Goal: Task Accomplishment & Management: Manage account settings

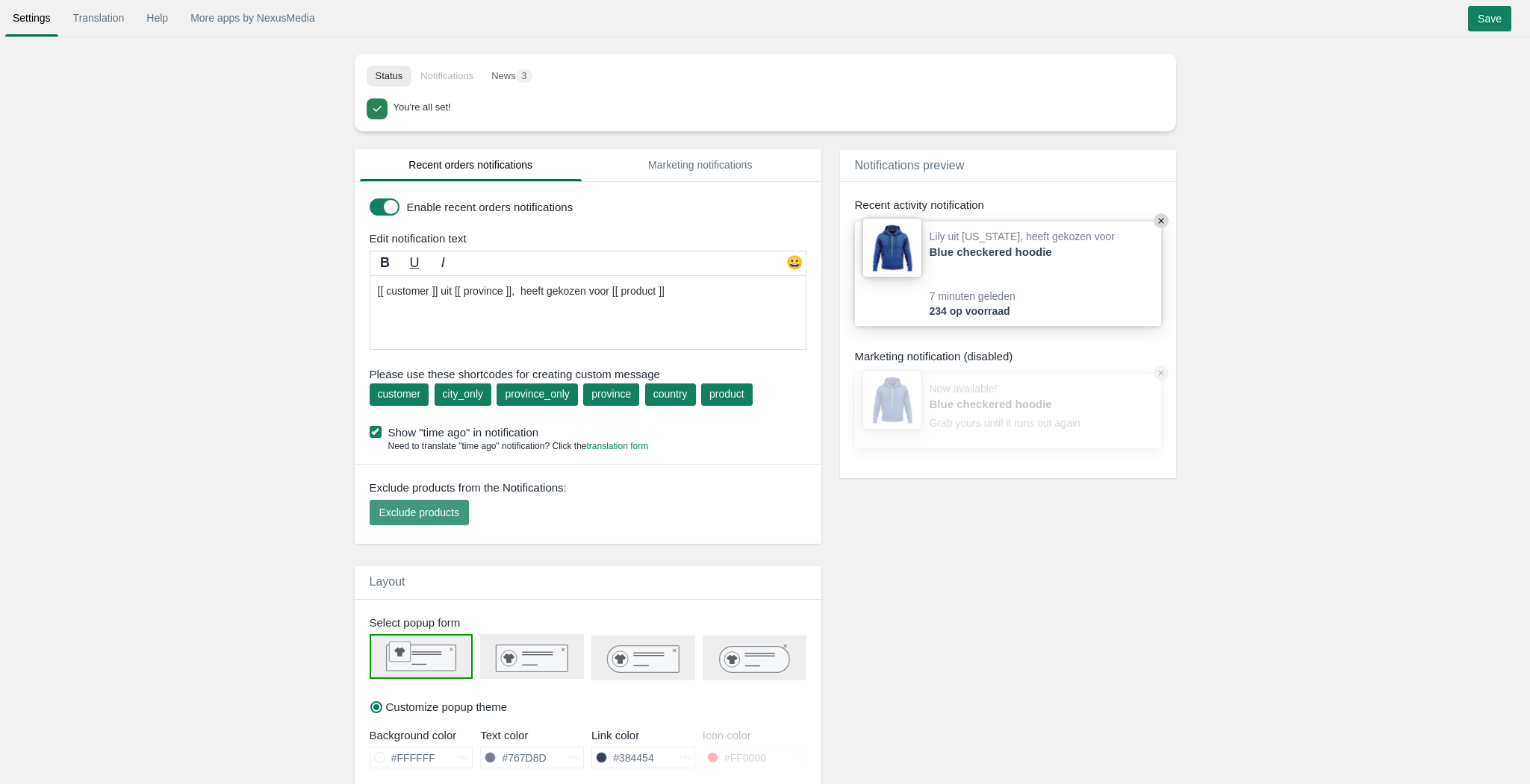
click at [425, 503] on button "Exclude products" at bounding box center [419, 512] width 99 height 25
click at [438, 508] on span "Exclude products" at bounding box center [419, 512] width 80 height 12
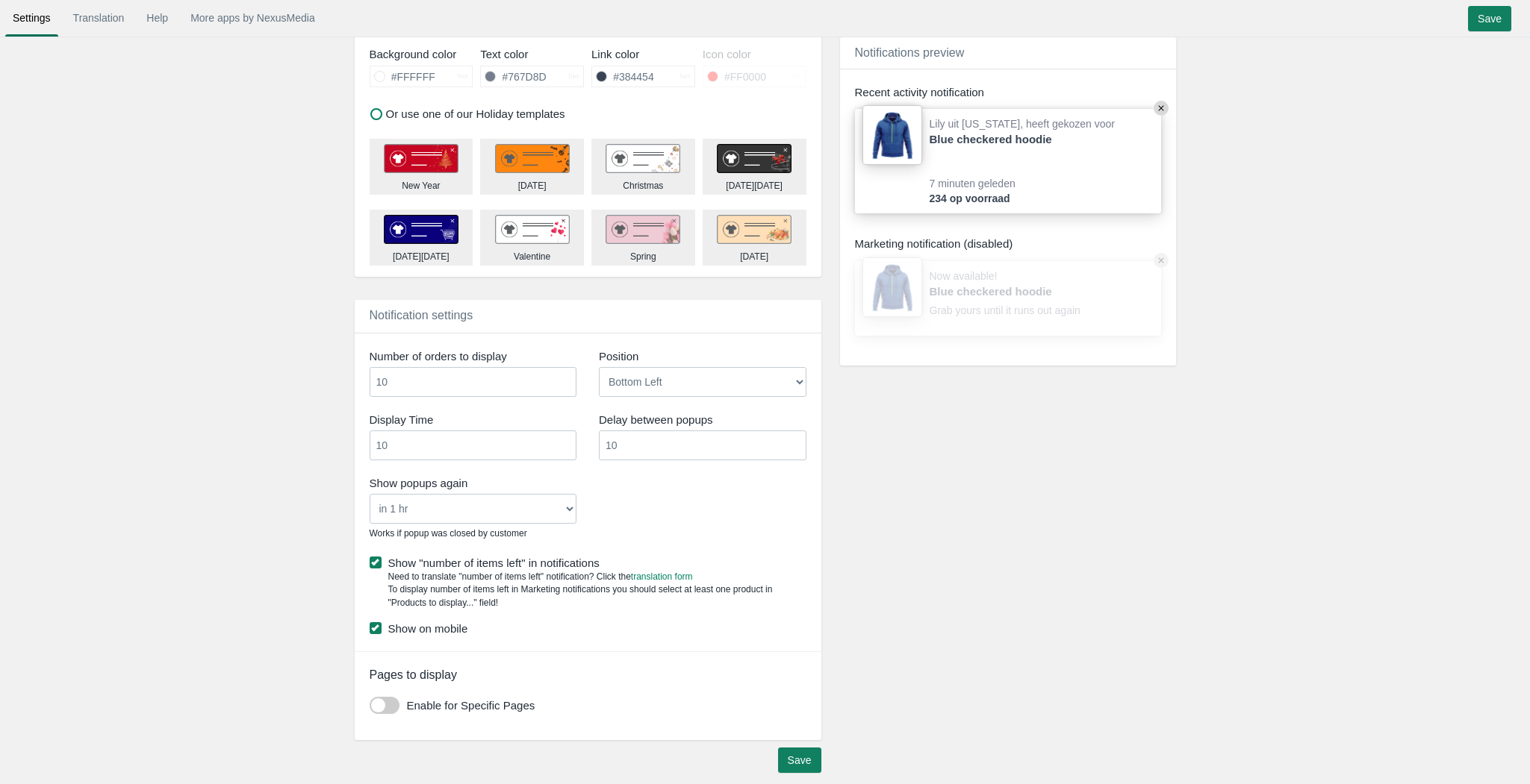
scroll to position [689, 0]
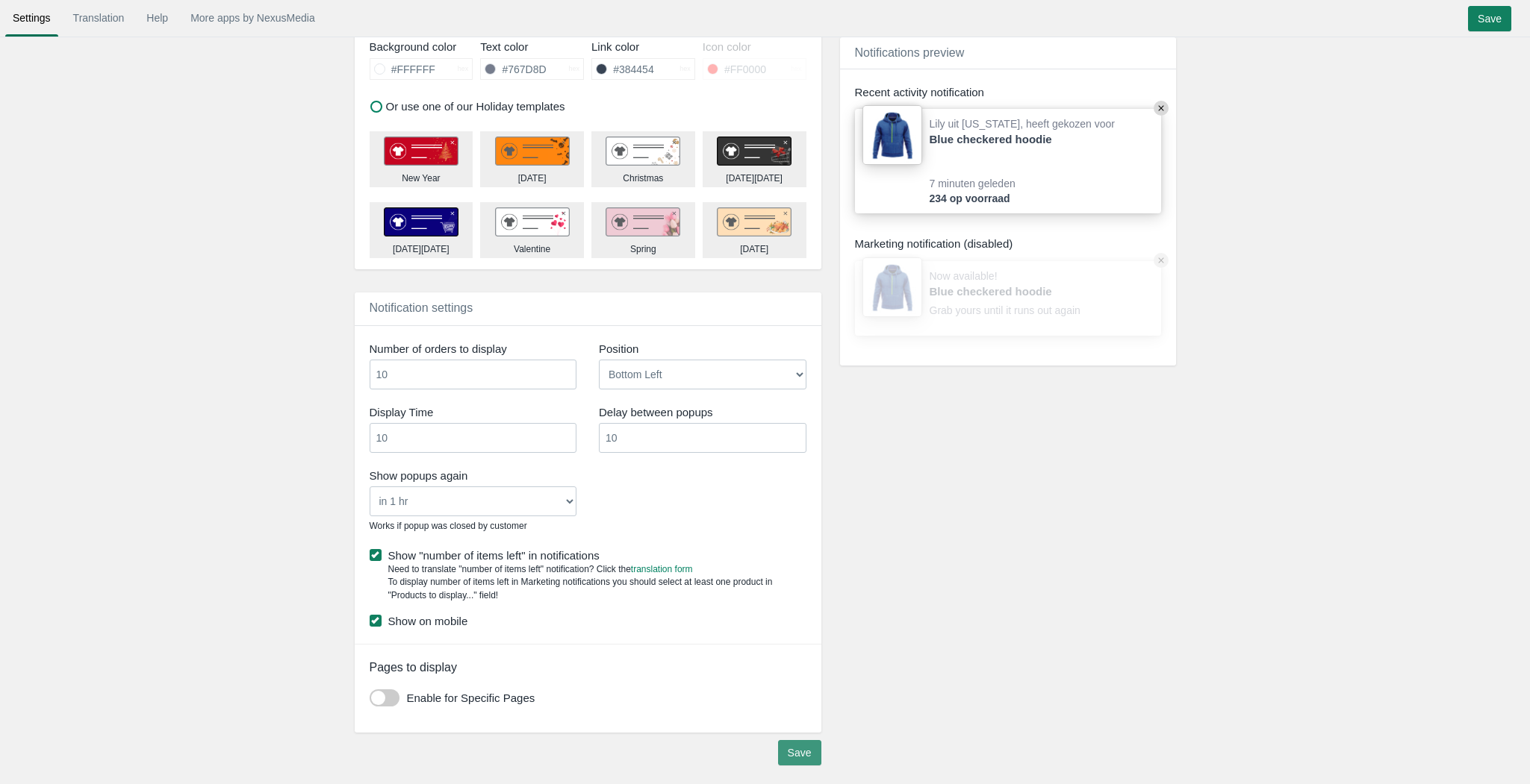
click at [788, 753] on input "Save" at bounding box center [799, 753] width 44 height 25
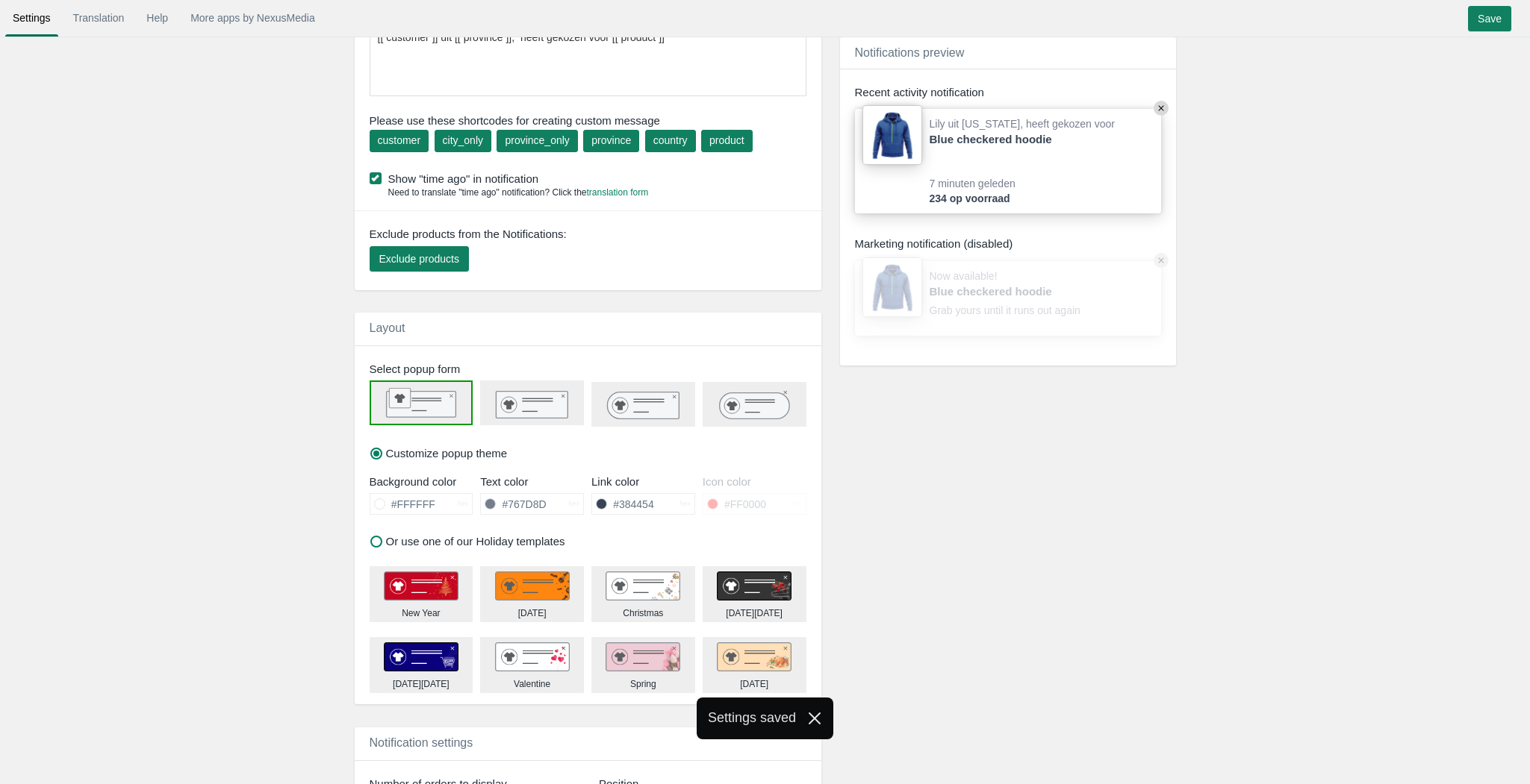
scroll to position [214, 0]
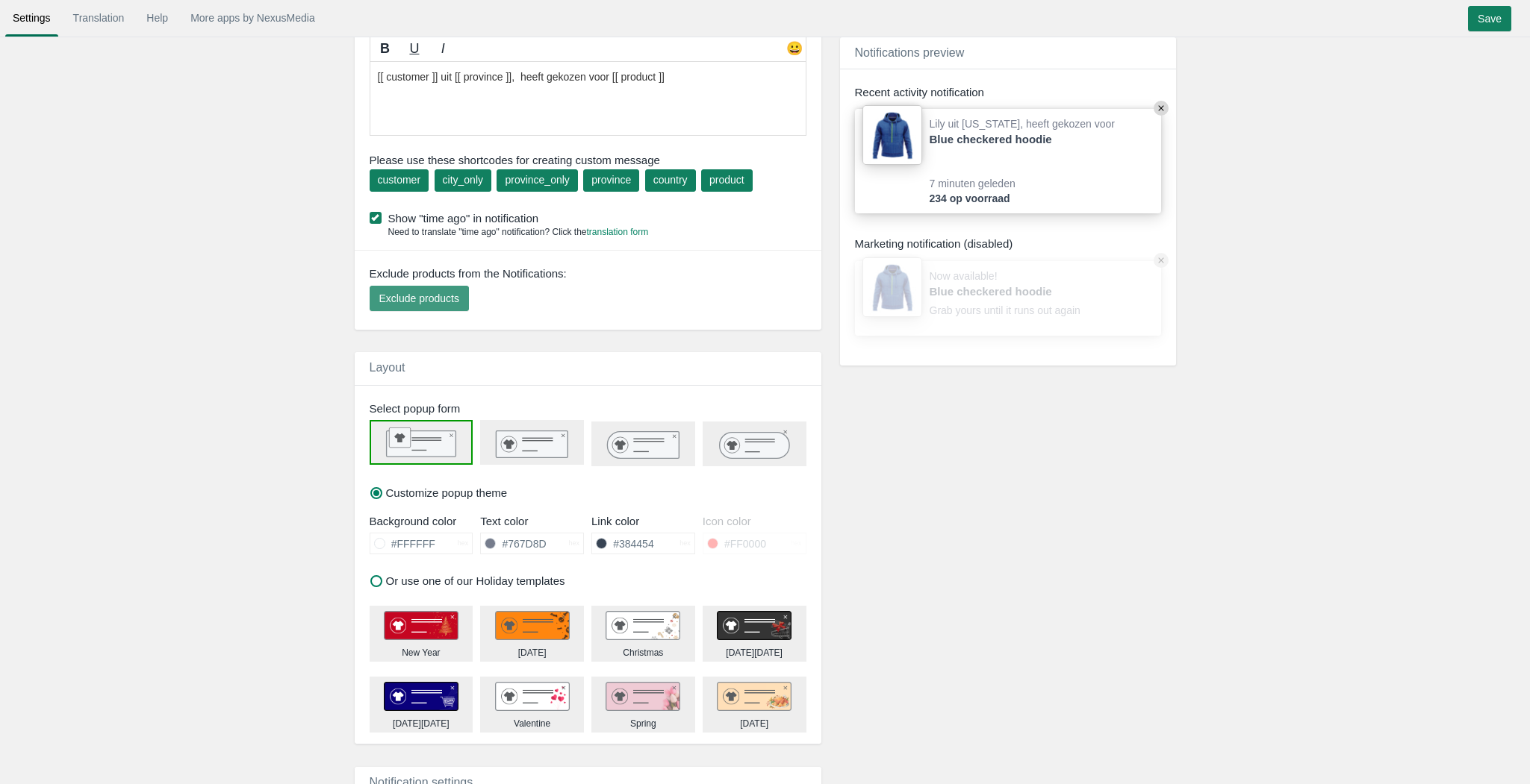
click at [445, 296] on span "Exclude products" at bounding box center [419, 299] width 80 height 12
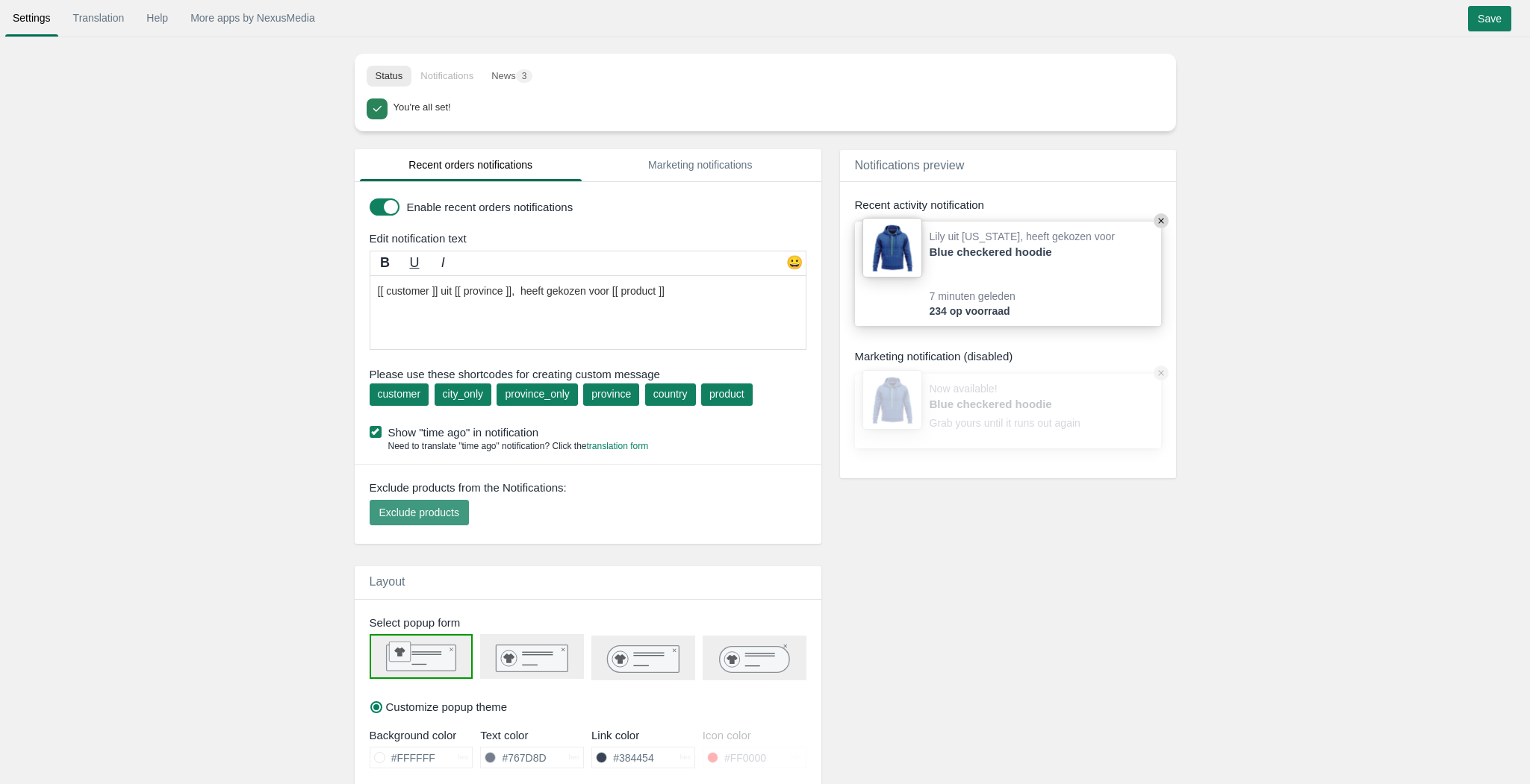
click at [449, 513] on span "Exclude products" at bounding box center [419, 512] width 80 height 12
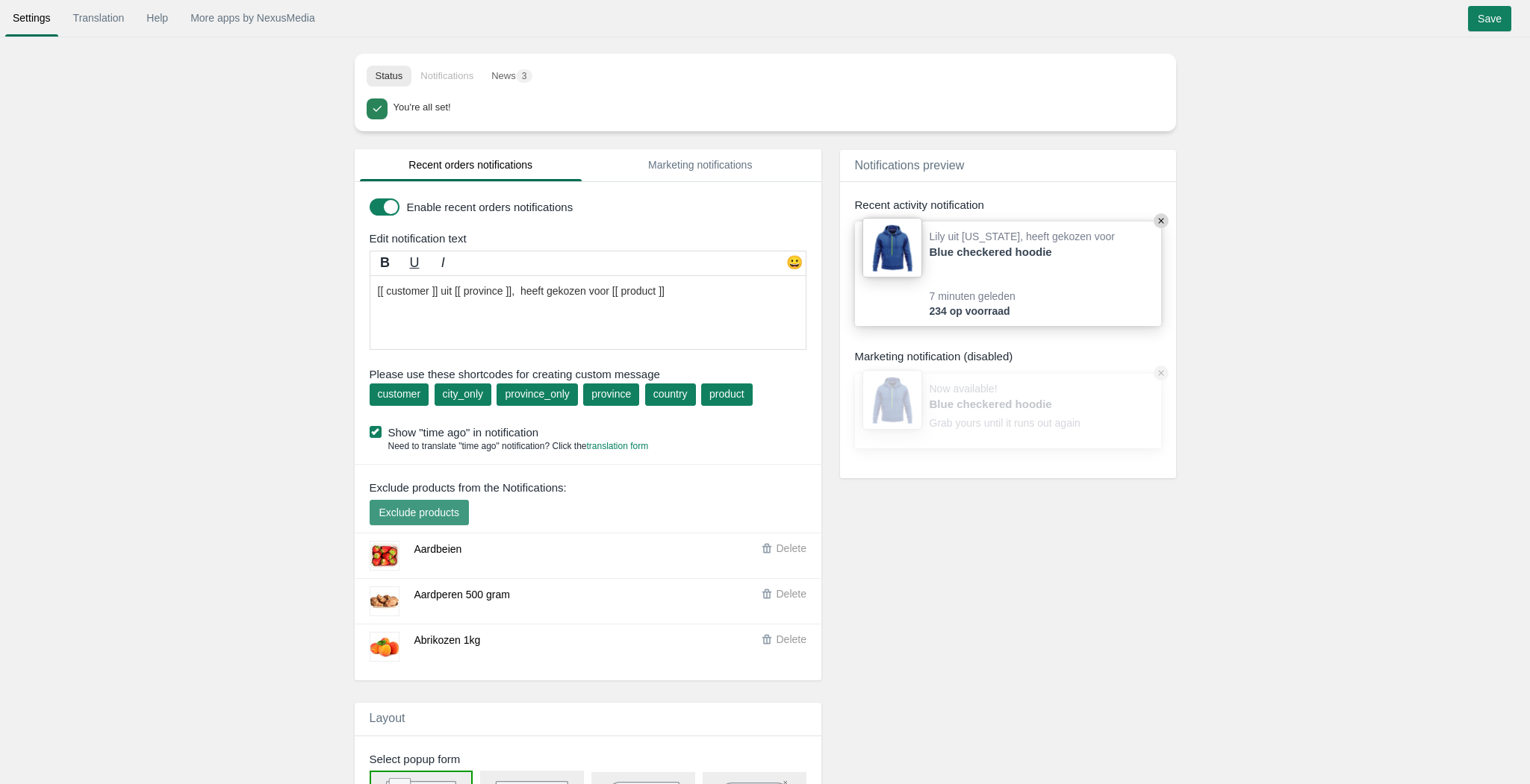
click at [444, 520] on button "Exclude products" at bounding box center [419, 512] width 99 height 25
click at [434, 509] on span "Exclude products" at bounding box center [419, 512] width 80 height 12
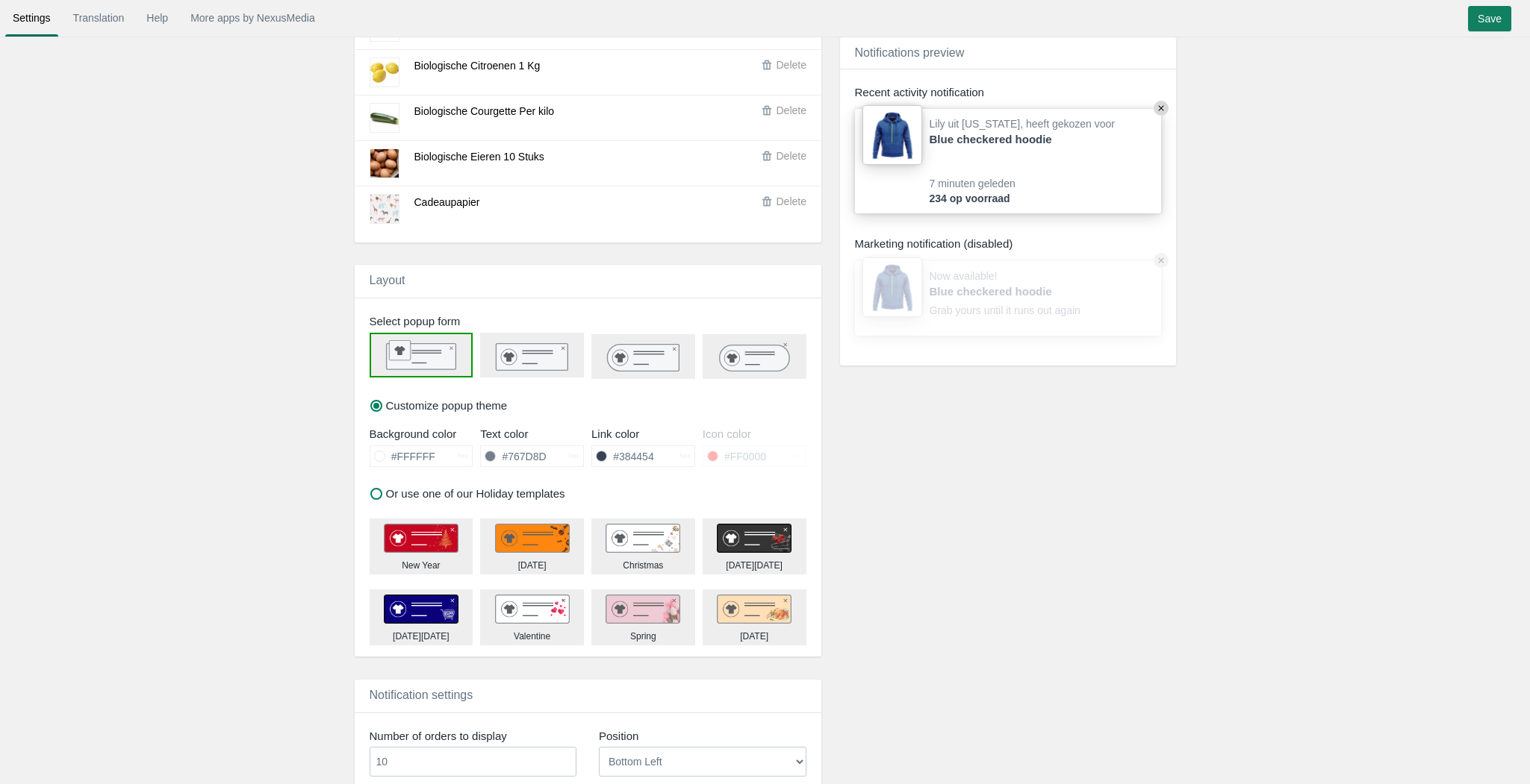
scroll to position [2692, 0]
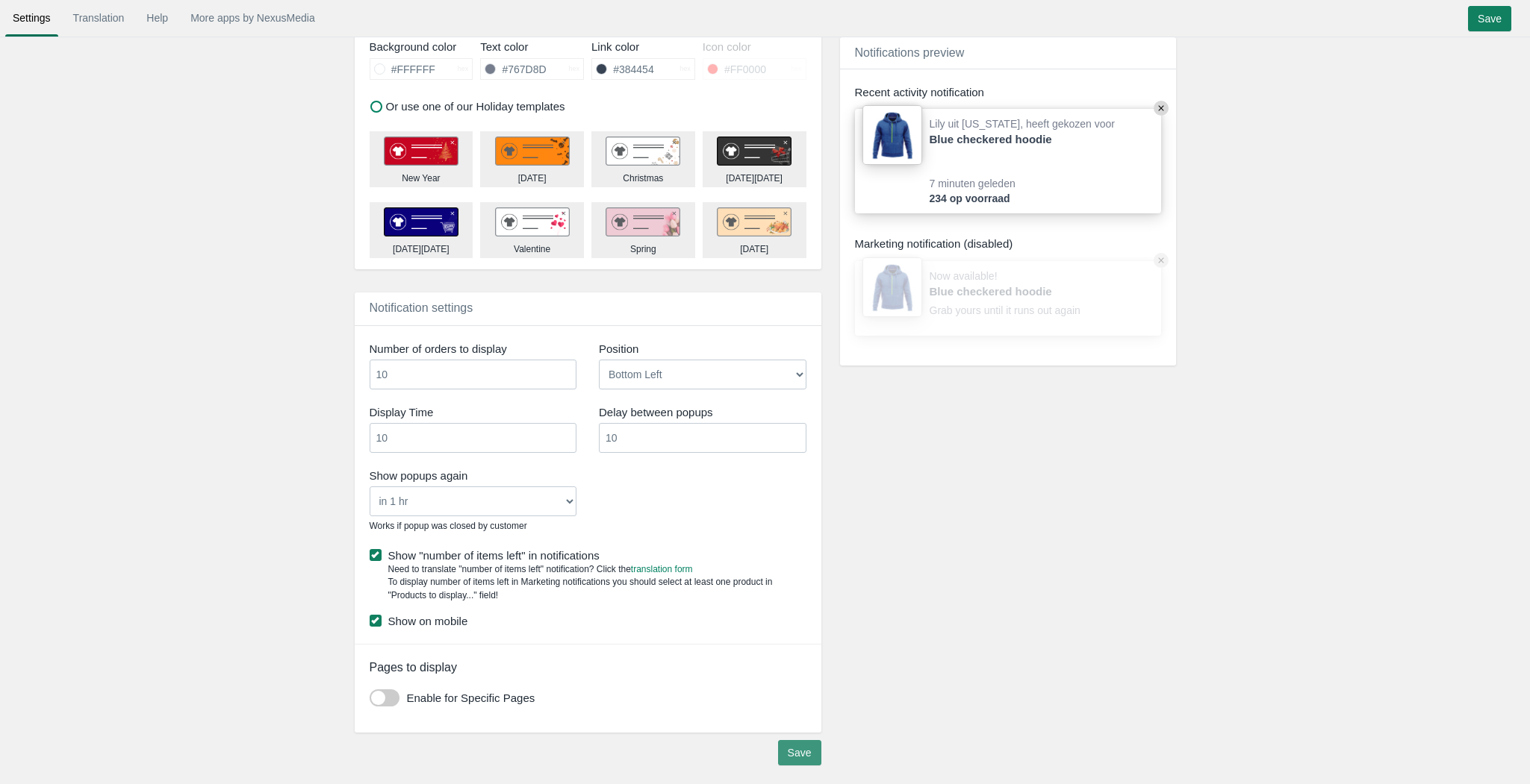
click at [806, 754] on input "Save" at bounding box center [799, 753] width 44 height 25
